Goal: Information Seeking & Learning: Check status

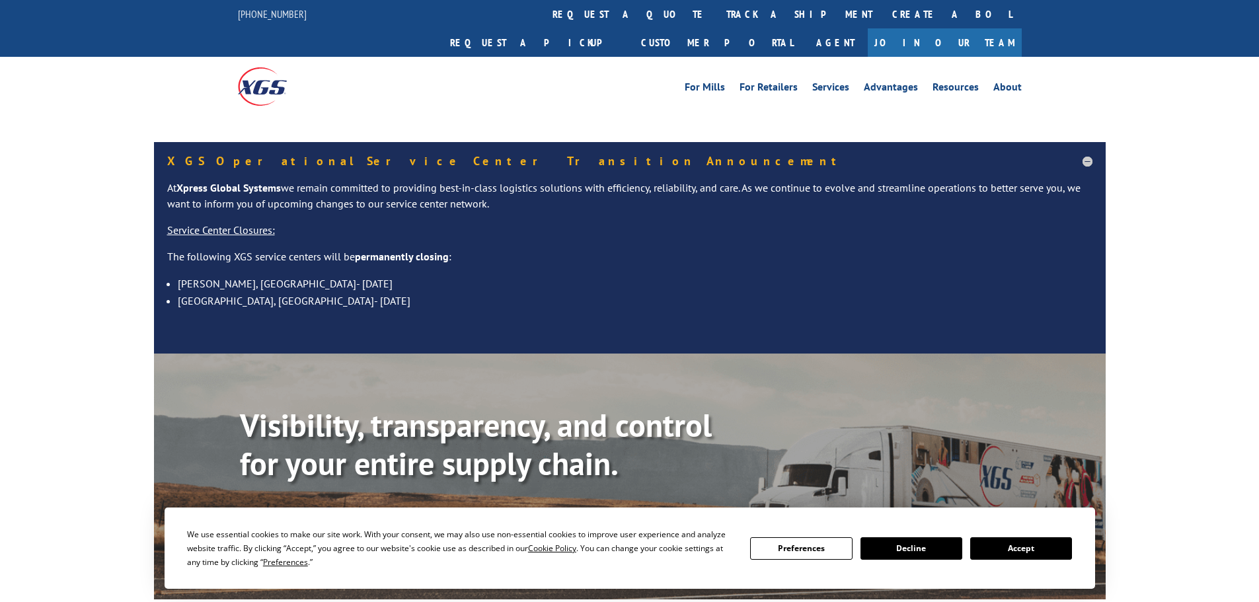
drag, startPoint x: 595, startPoint y: 16, endPoint x: 584, endPoint y: 30, distance: 18.4
click at [716, 16] on link "track a shipment" at bounding box center [799, 14] width 166 height 28
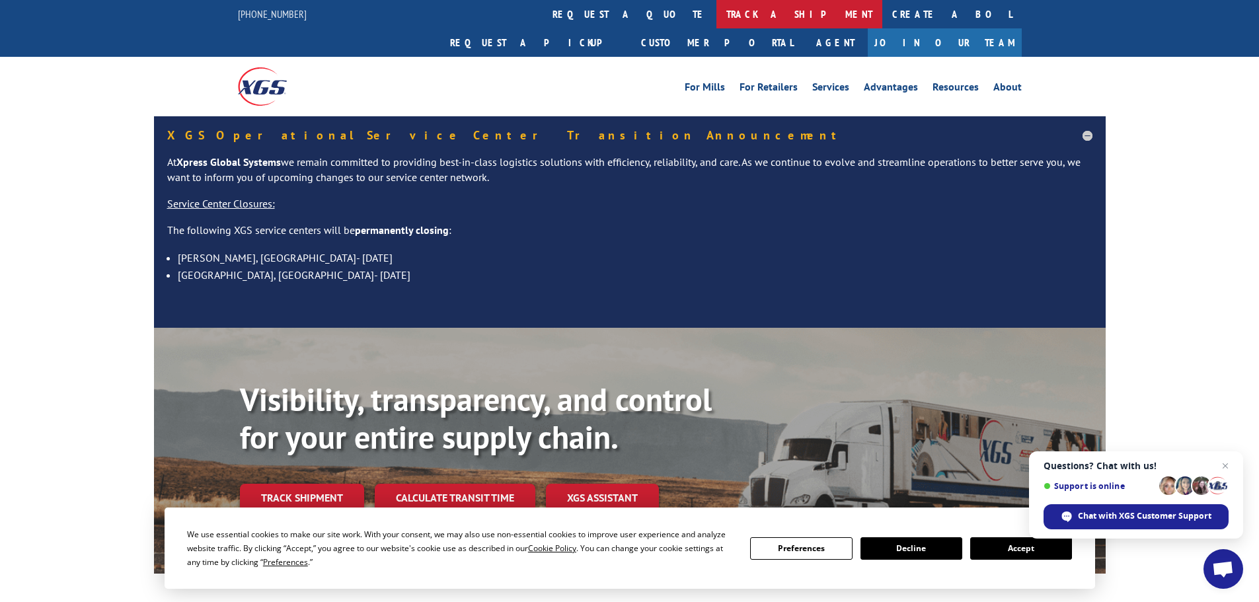
click at [716, 16] on link "track a shipment" at bounding box center [799, 14] width 166 height 28
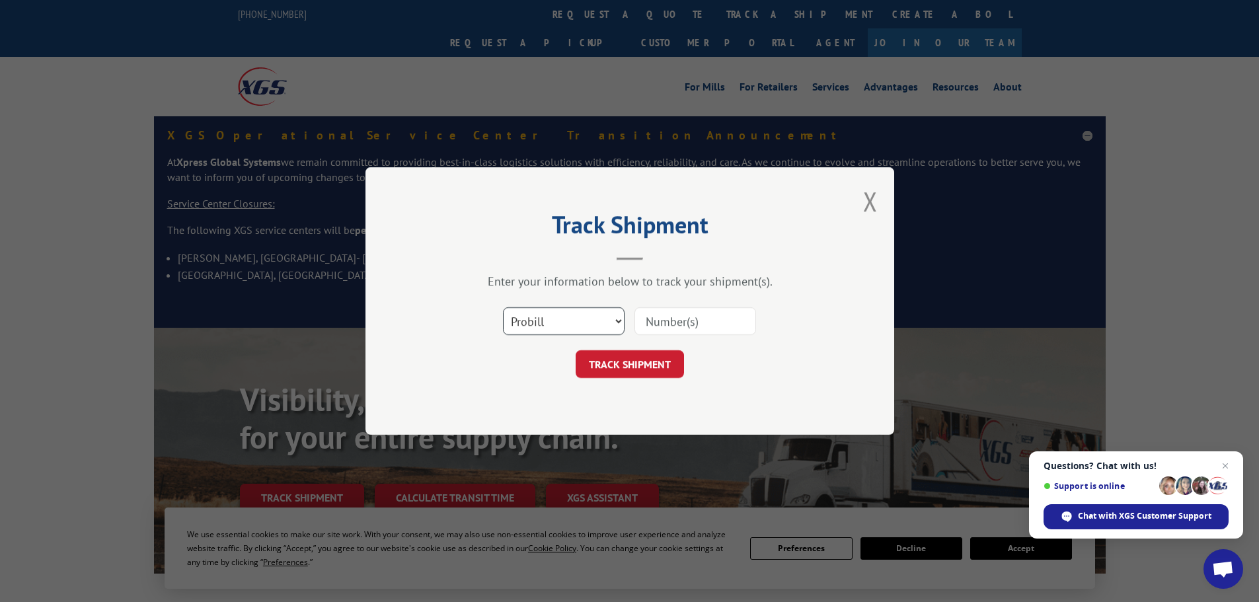
drag, startPoint x: 542, startPoint y: 324, endPoint x: 541, endPoint y: 332, distance: 8.0
click at [542, 326] on select "Select category... Probill BOL PO" at bounding box center [564, 321] width 122 height 28
select select "bol"
click at [503, 307] on select "Select category... Probill BOL PO" at bounding box center [564, 321] width 122 height 28
click at [694, 318] on input at bounding box center [695, 321] width 122 height 28
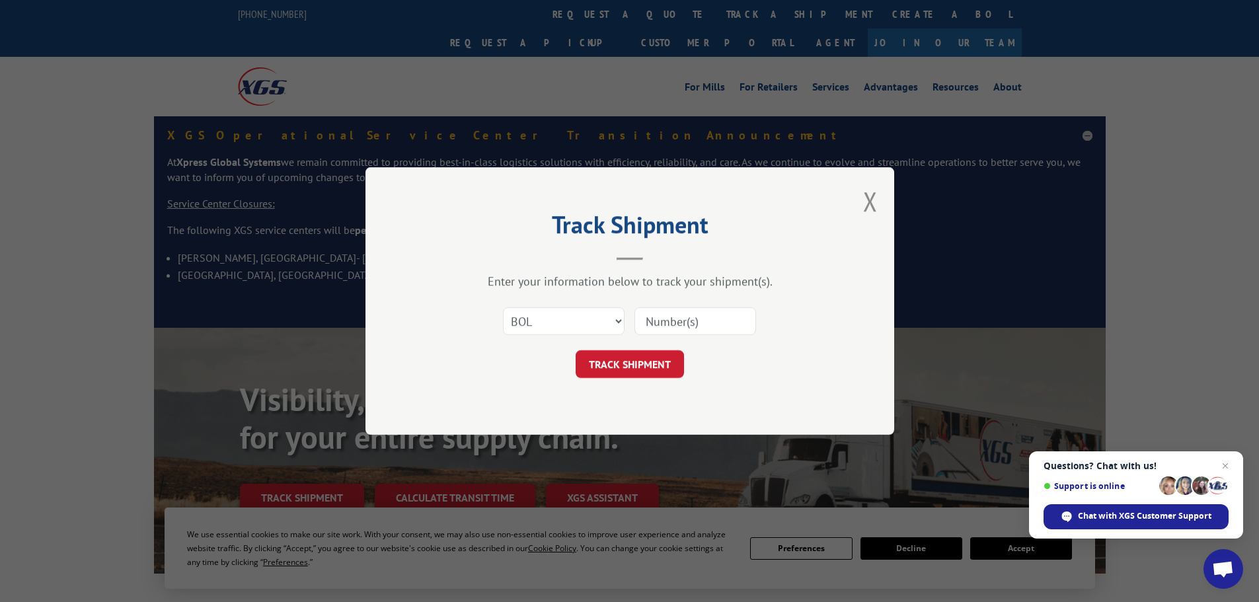
paste input "5999803"
type input "5999803"
click at [634, 359] on button "TRACK SHIPMENT" at bounding box center [629, 364] width 108 height 28
